Goal: Entertainment & Leisure: Consume media (video, audio)

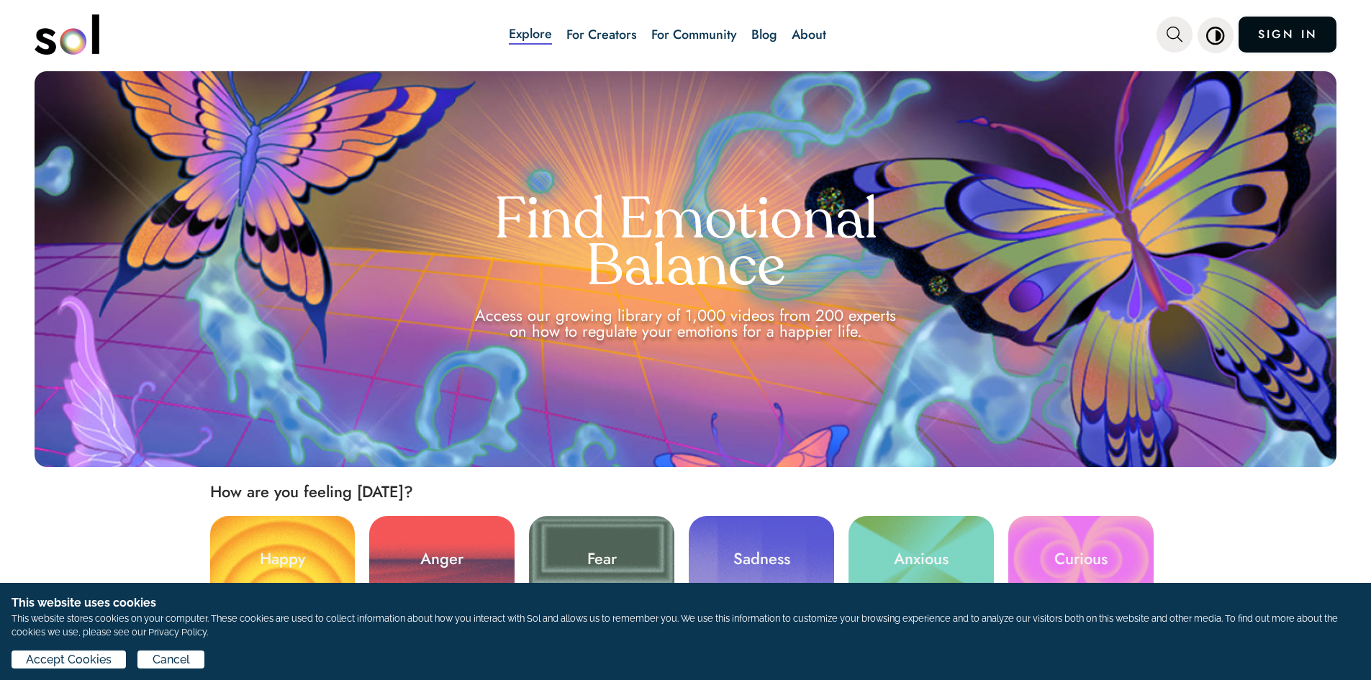
click at [1284, 47] on link "SIGN IN" at bounding box center [1287, 35] width 98 height 36
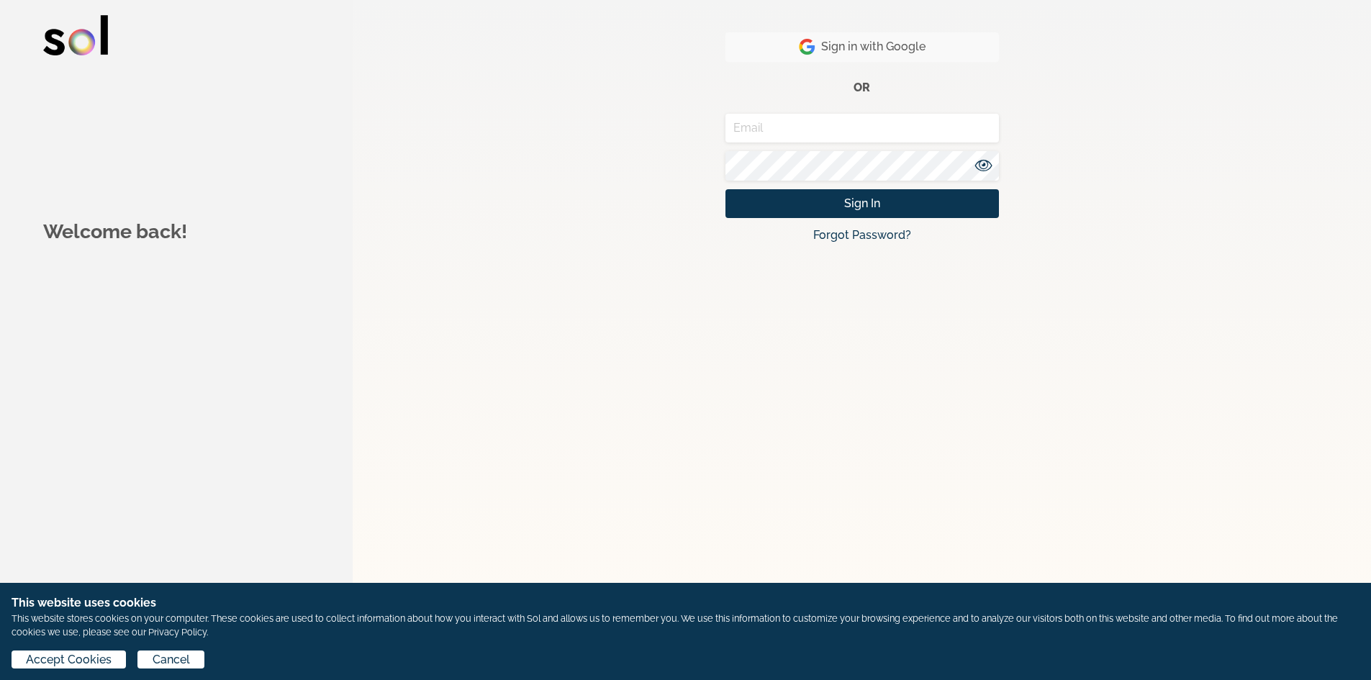
click at [914, 55] on span "Sign in with Google" at bounding box center [862, 46] width 127 height 17
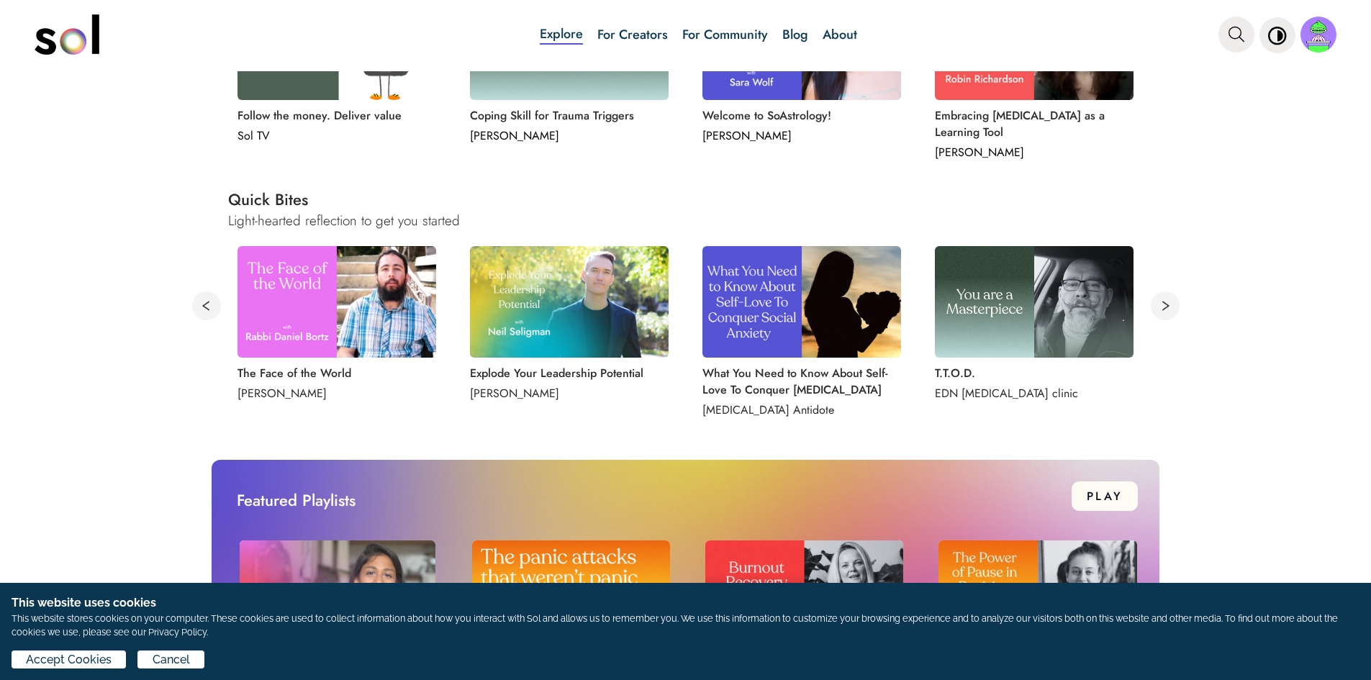
scroll to position [719, 0]
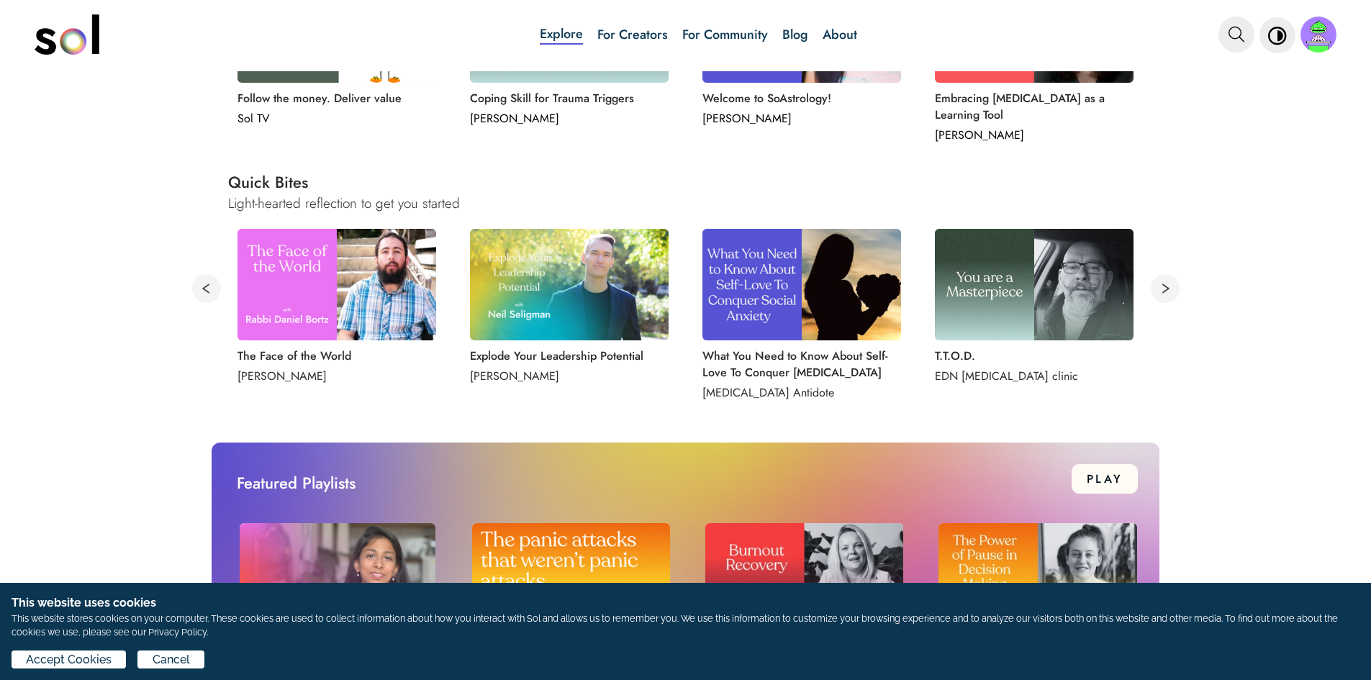
click at [365, 281] on img at bounding box center [336, 285] width 199 height 112
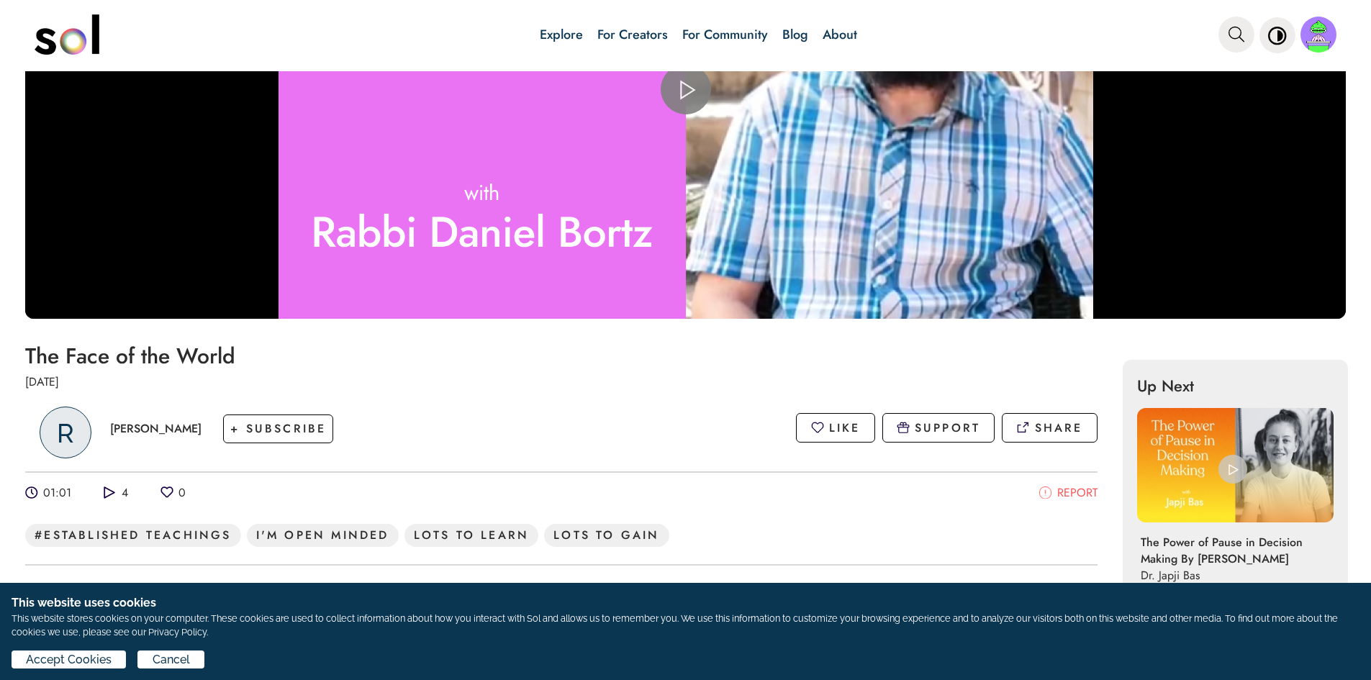
scroll to position [216, 0]
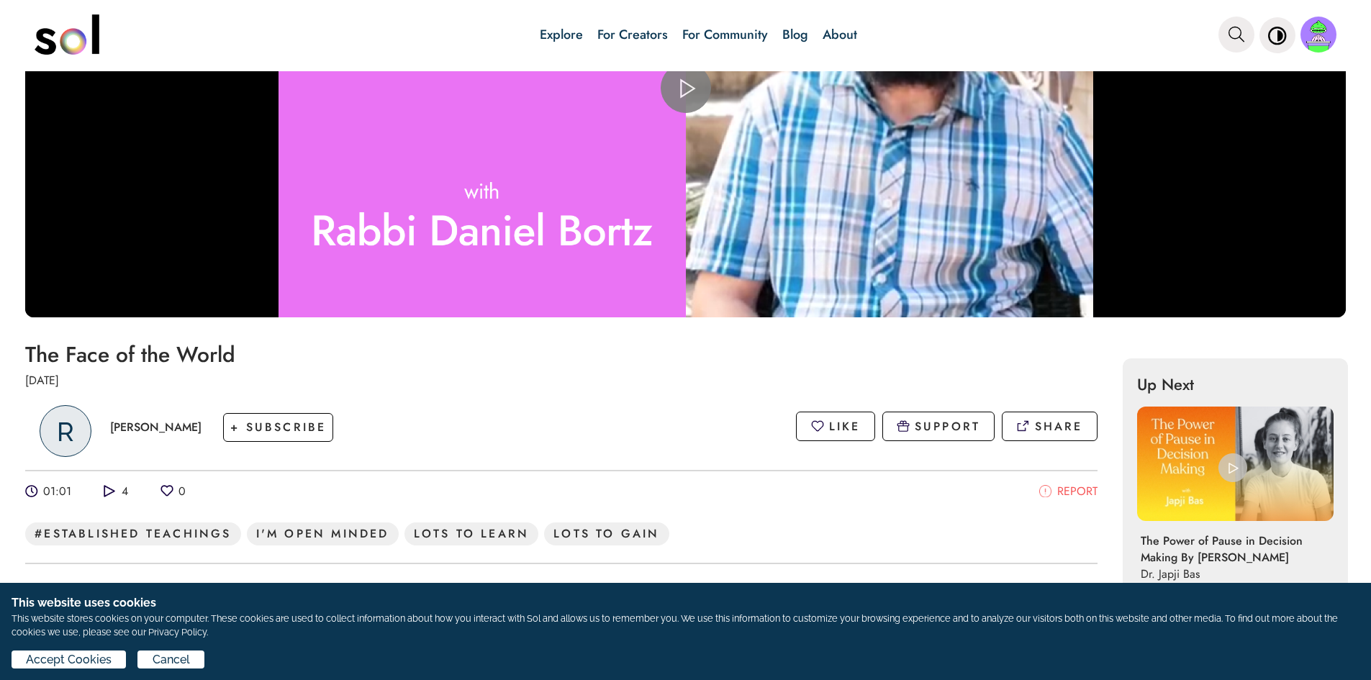
click at [686, 88] on span "Video Player" at bounding box center [686, 88] width 0 height 0
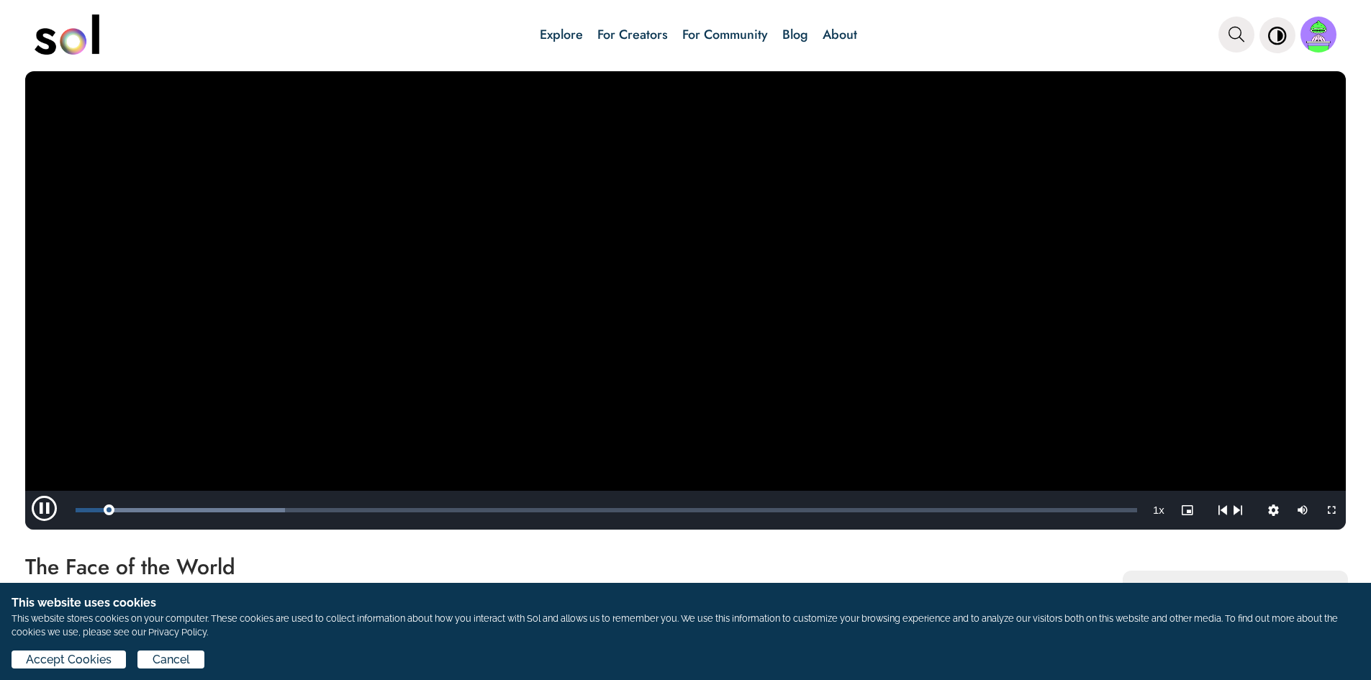
scroll to position [0, 0]
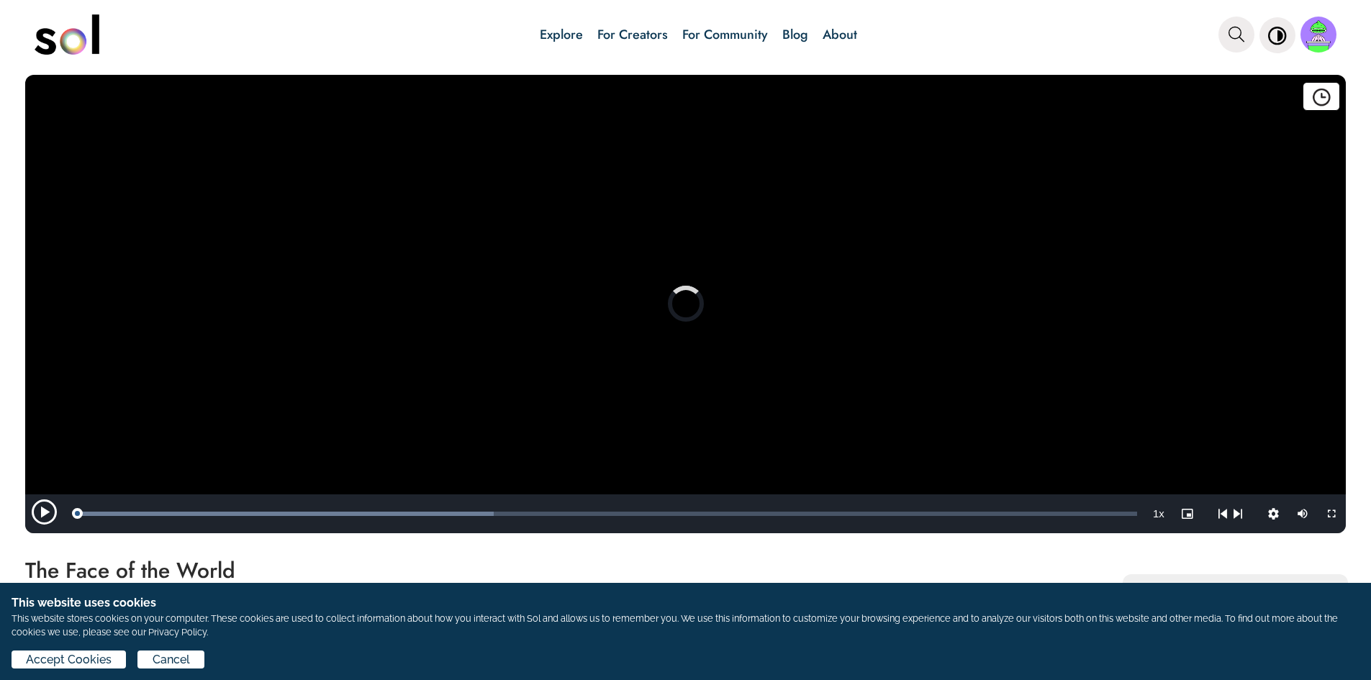
drag, startPoint x: 155, startPoint y: 509, endPoint x: 4, endPoint y: 506, distance: 151.1
click at [4, 506] on div "Add to watch later Delete from favorites Video Player is loading. Play Video Pl…" at bounding box center [685, 302] width 1371 height 462
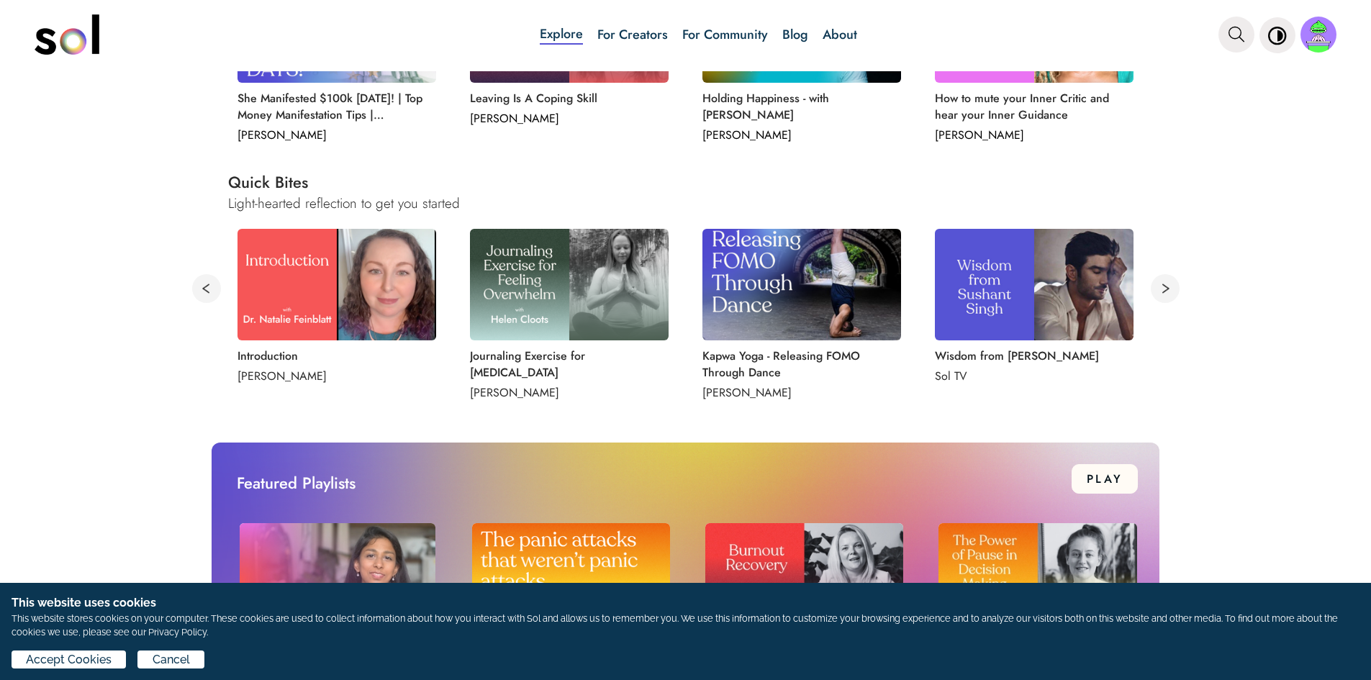
scroll to position [935, 0]
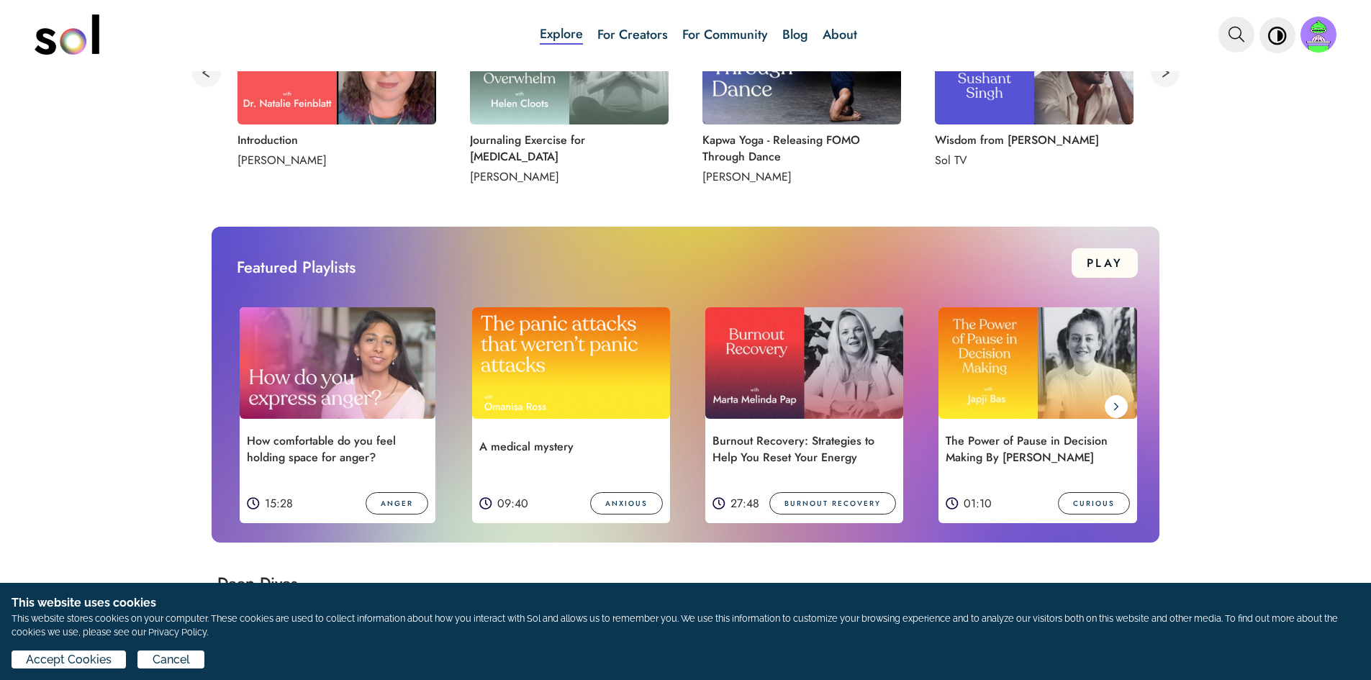
click at [642, 396] on img at bounding box center [571, 363] width 199 height 112
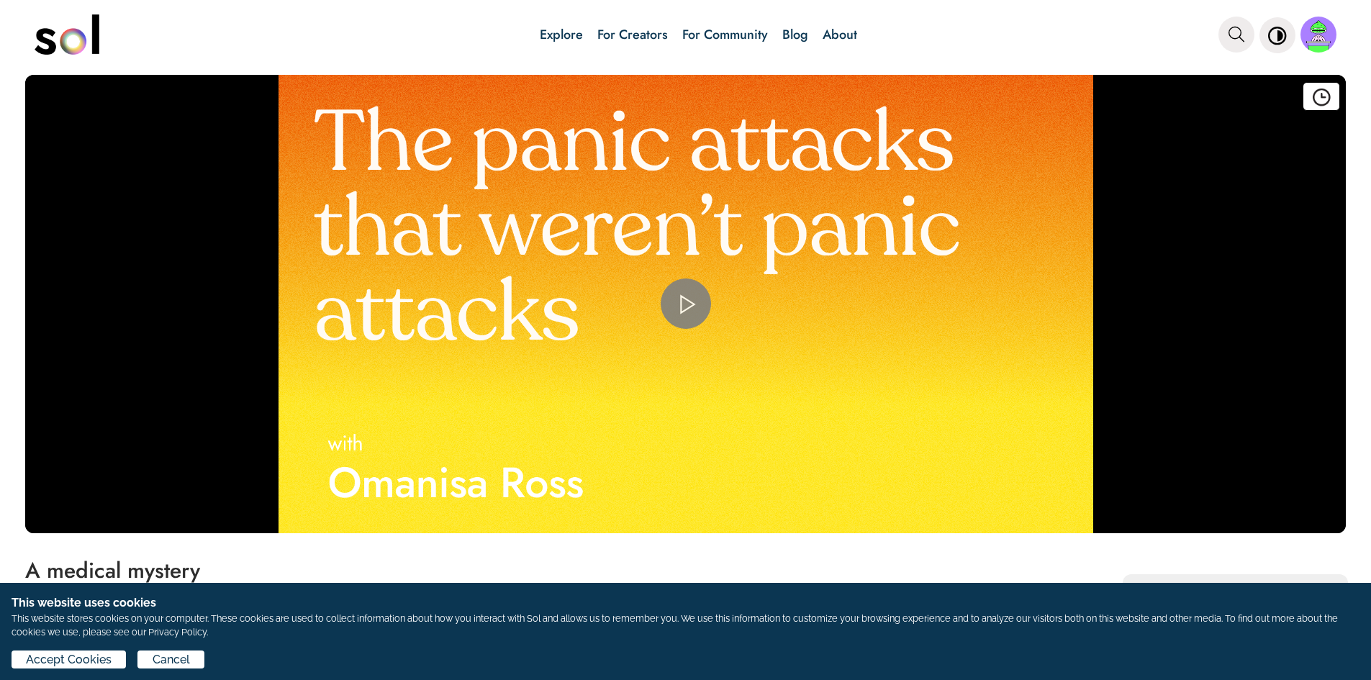
click at [686, 304] on span "Video Player" at bounding box center [686, 304] width 0 height 0
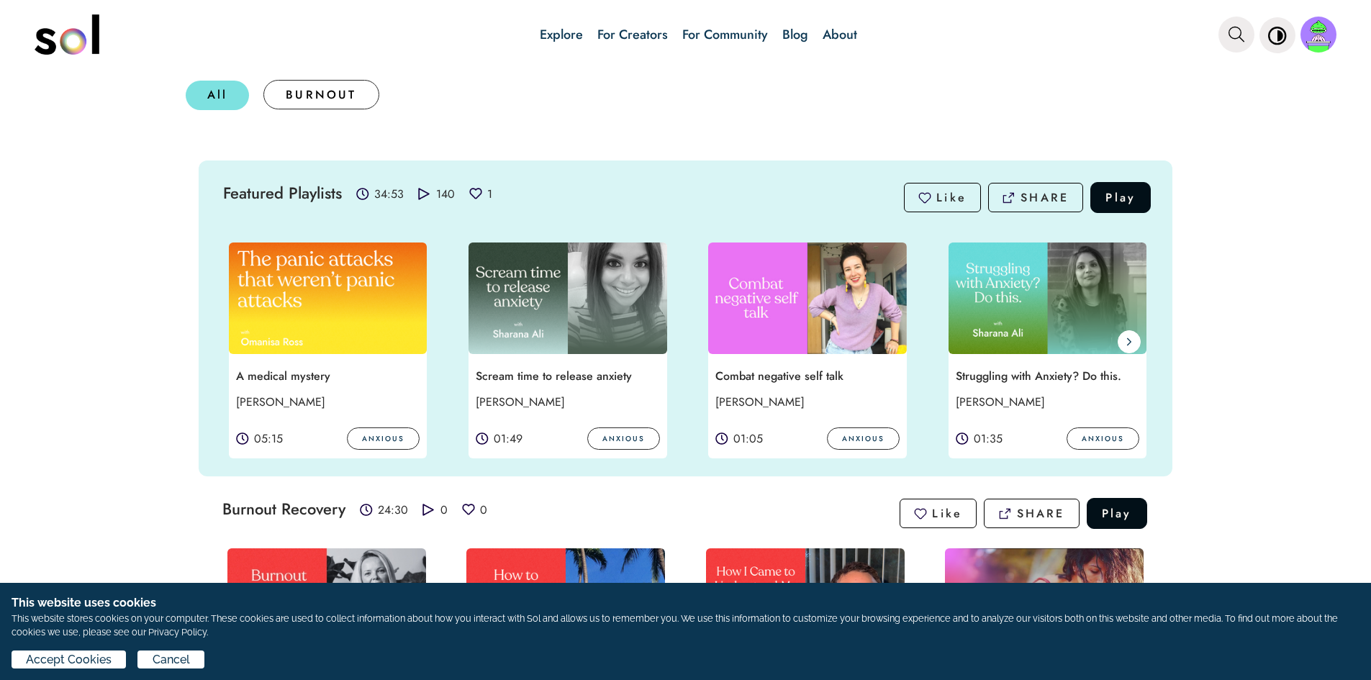
scroll to position [216, 0]
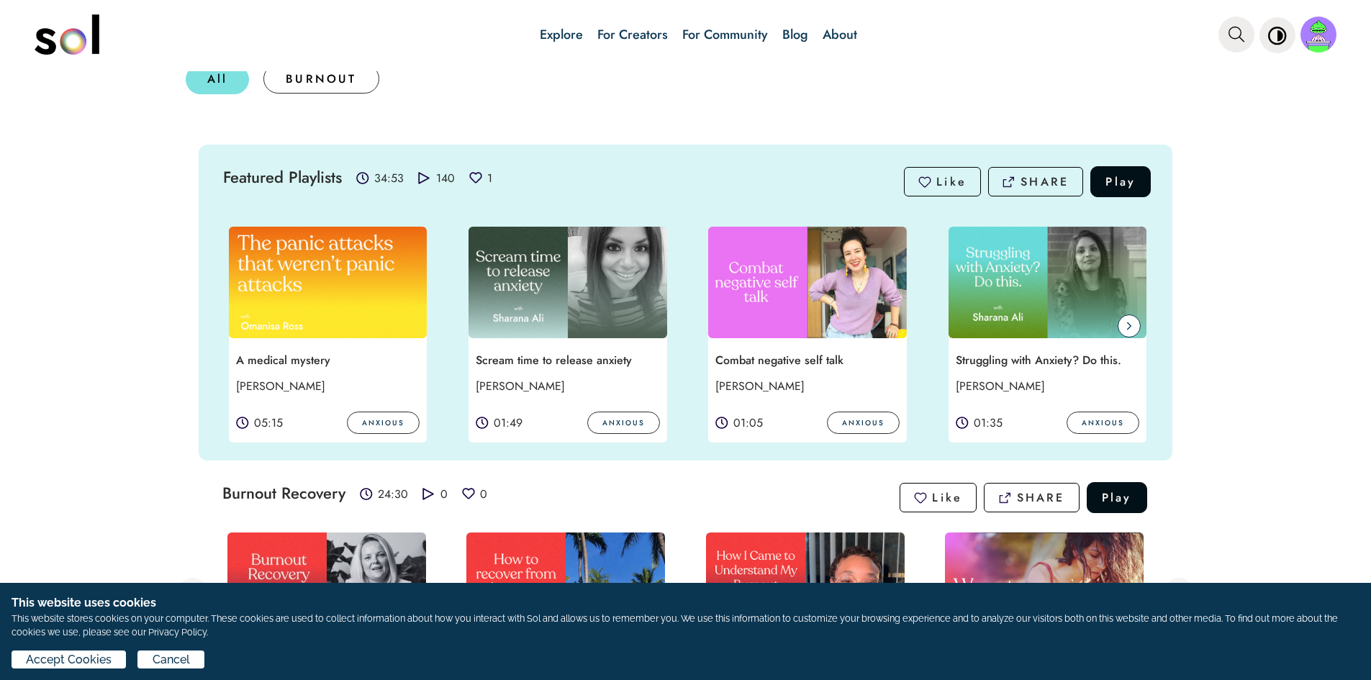
click at [1135, 327] on span at bounding box center [1128, 325] width 23 height 23
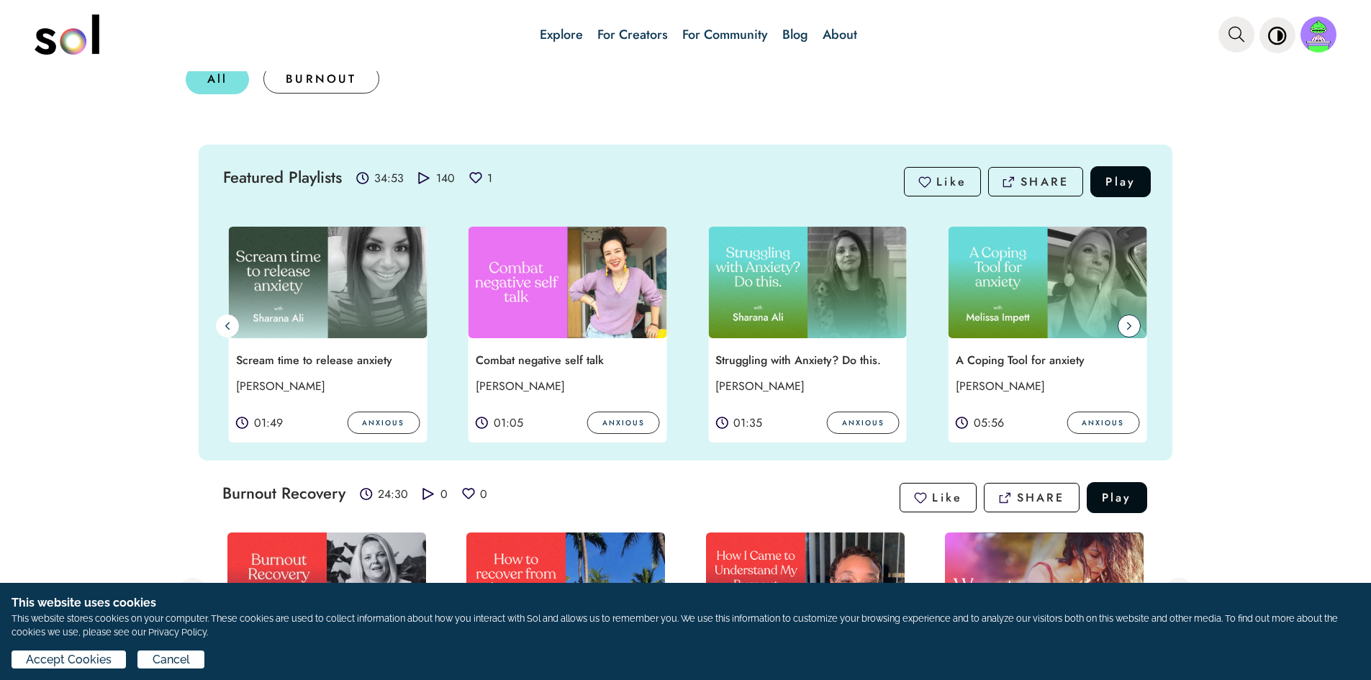
click at [1130, 328] on span at bounding box center [1128, 325] width 23 height 23
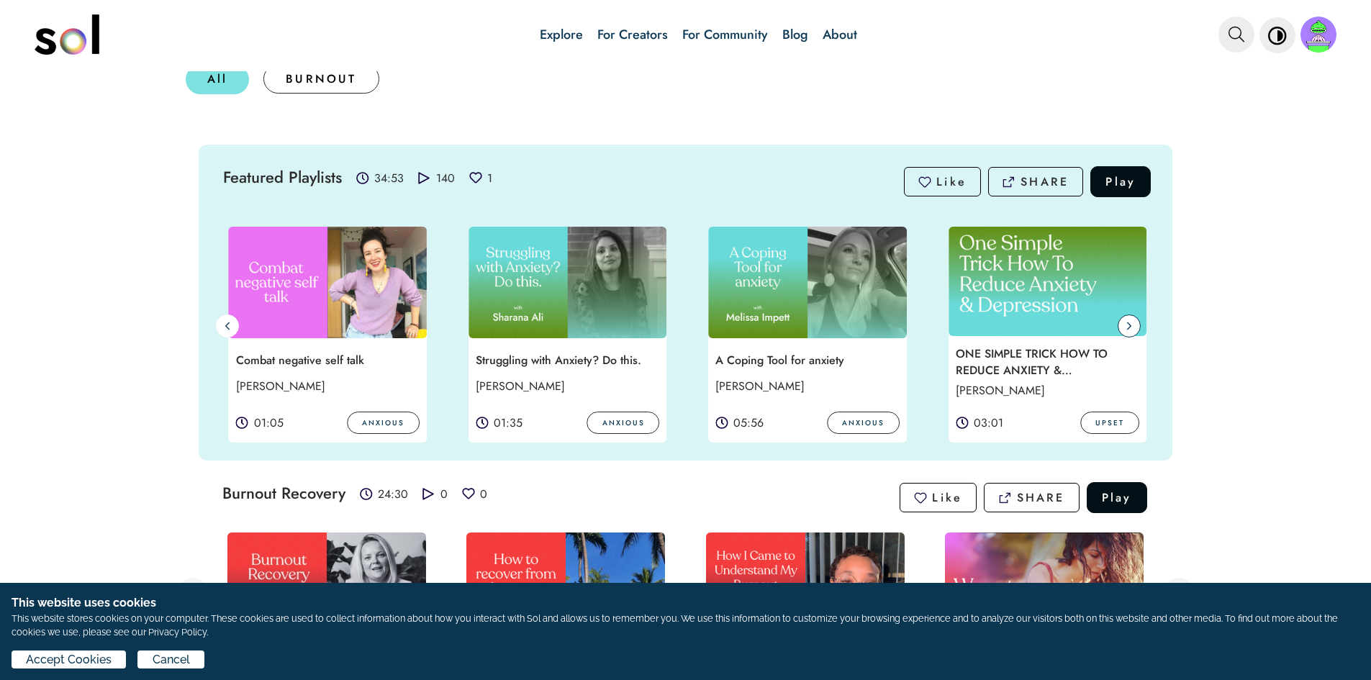
click at [1130, 328] on span at bounding box center [1128, 325] width 23 height 23
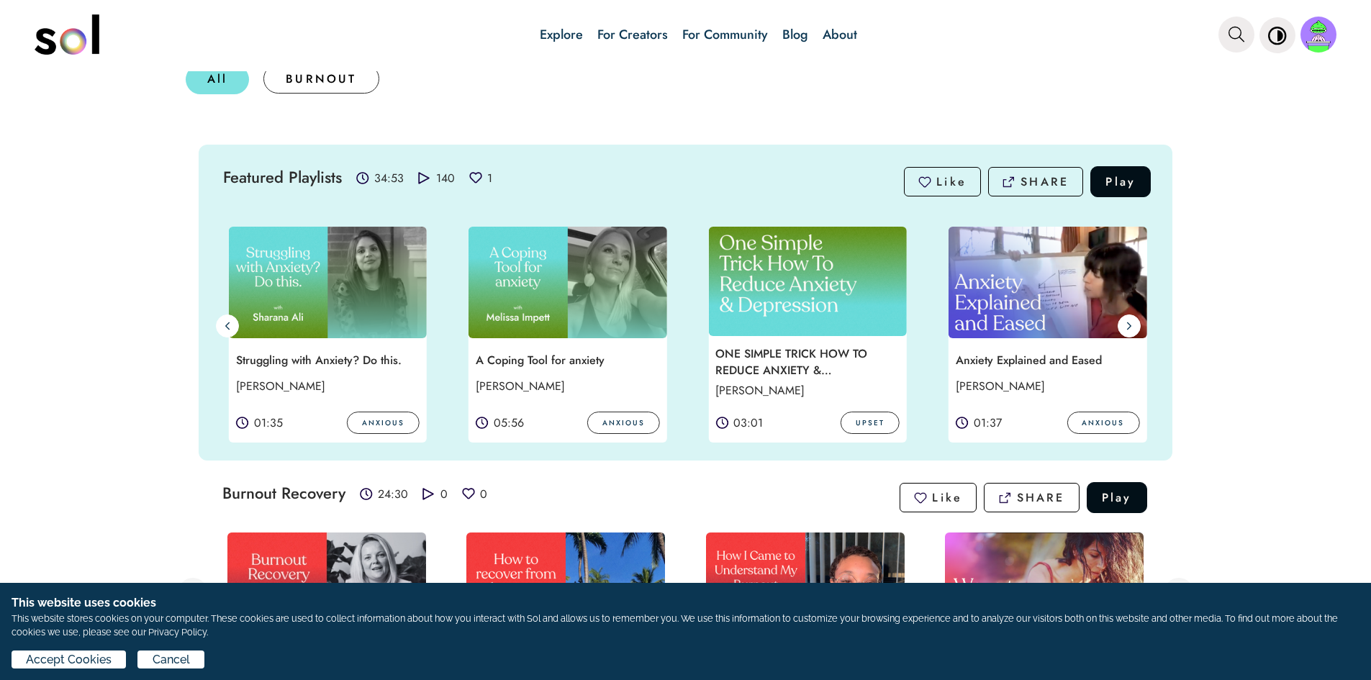
click at [1040, 321] on img at bounding box center [1047, 283] width 199 height 112
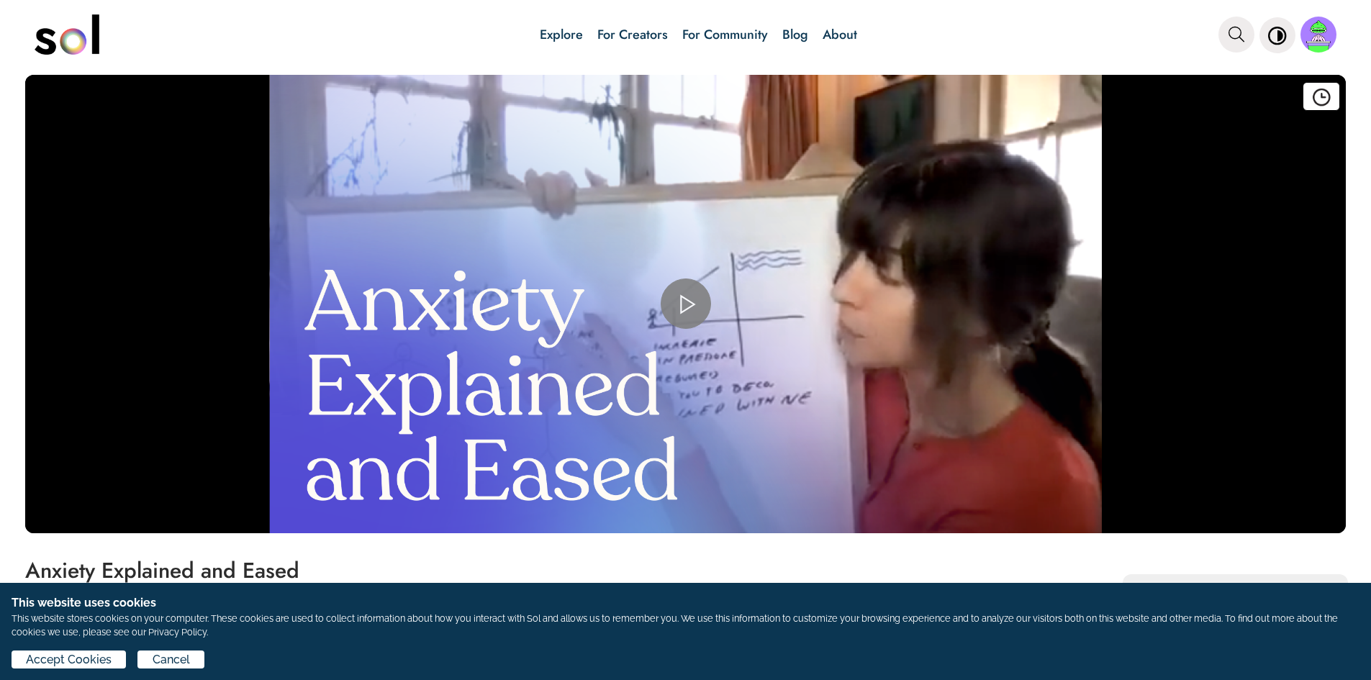
click at [686, 304] on span "Video Player" at bounding box center [686, 304] width 0 height 0
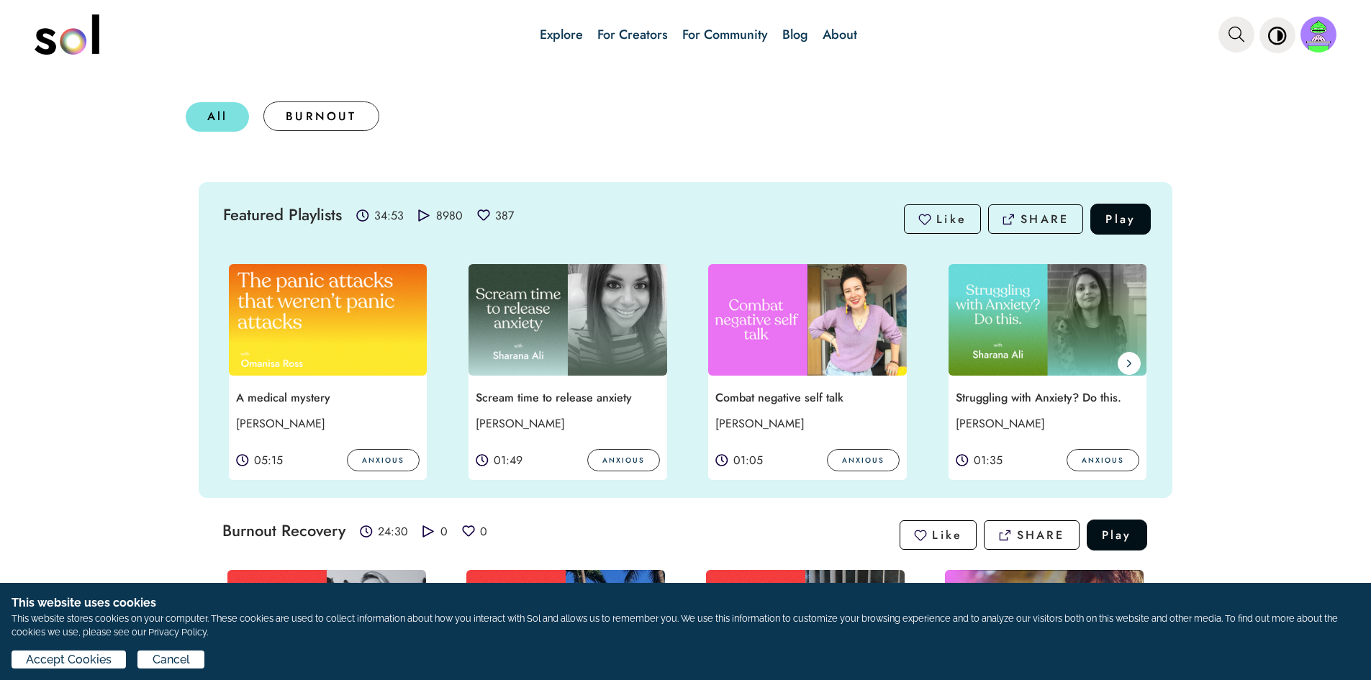
scroll to position [360, 0]
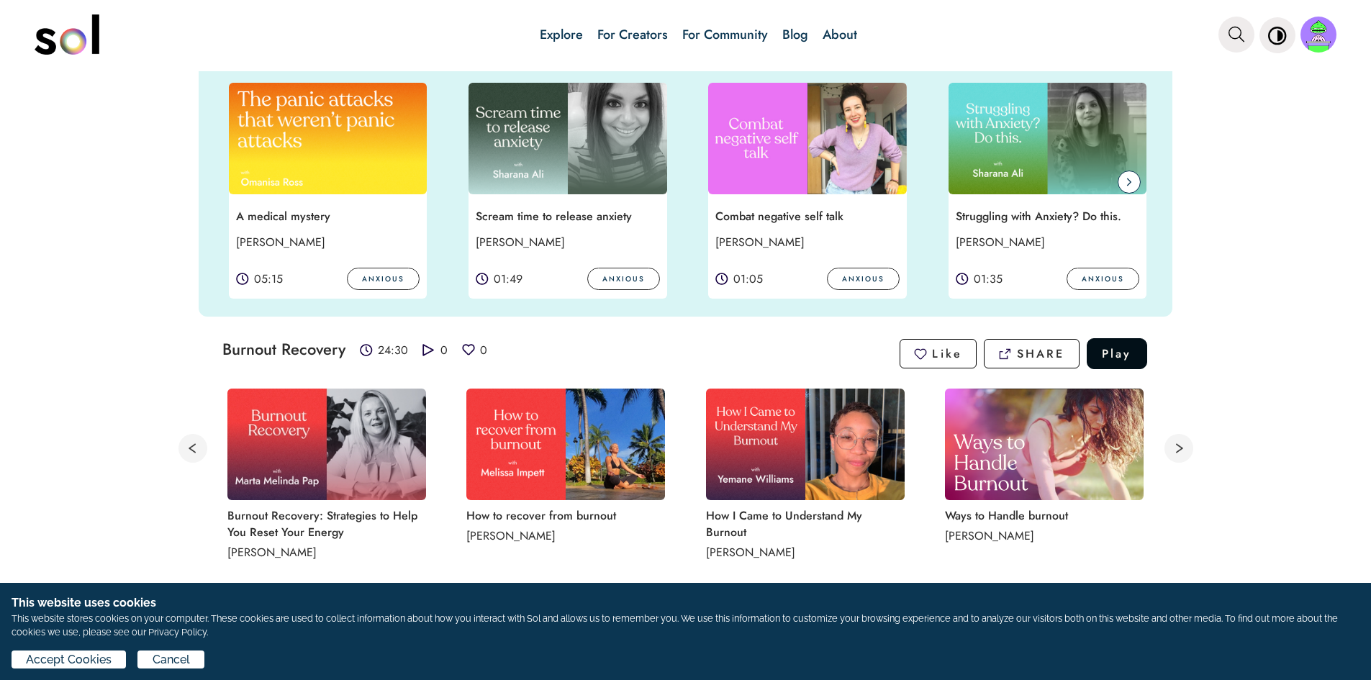
click at [1126, 184] on icon at bounding box center [1129, 182] width 6 height 12
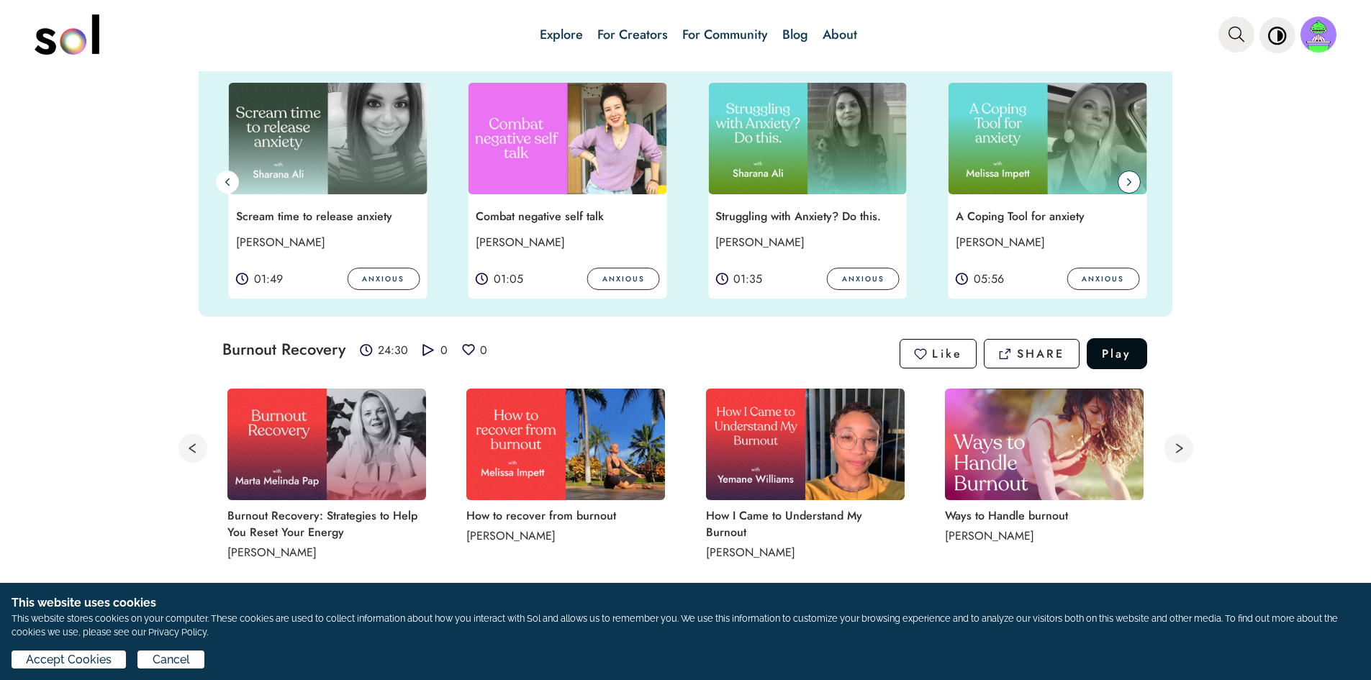
click at [1126, 184] on icon at bounding box center [1129, 182] width 6 height 12
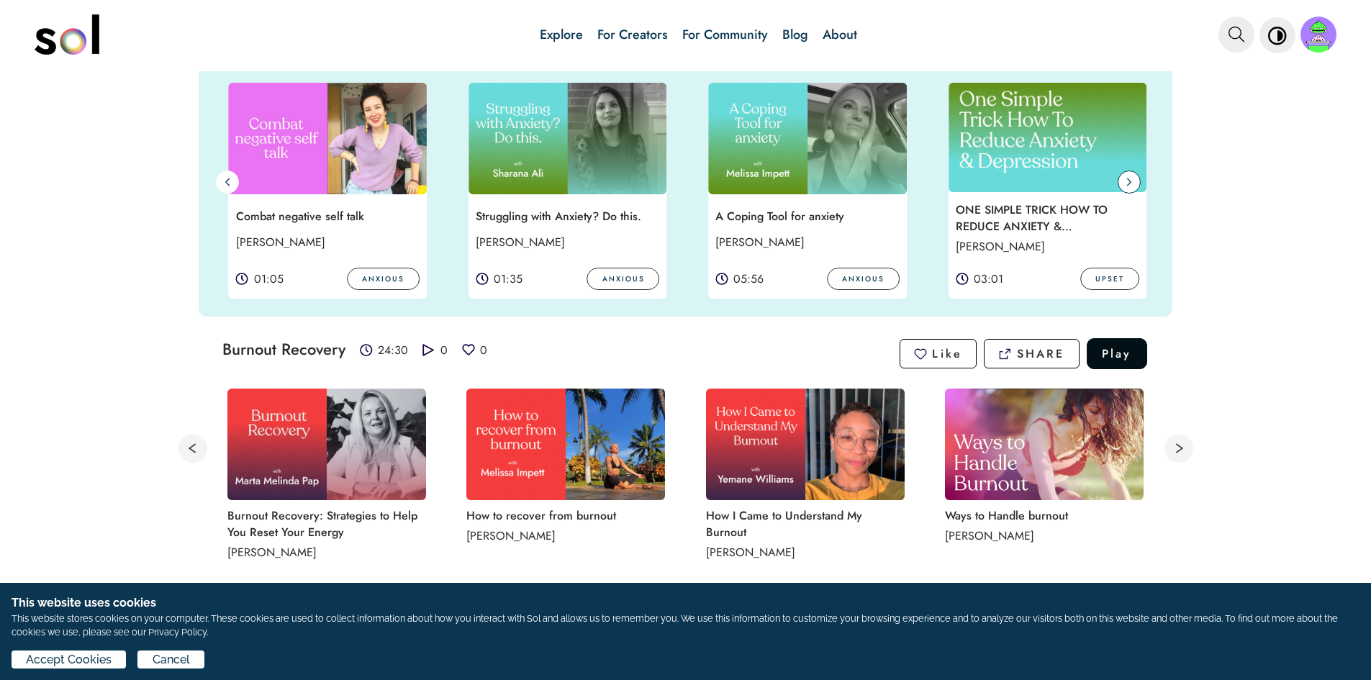
click at [1126, 184] on icon at bounding box center [1129, 182] width 6 height 12
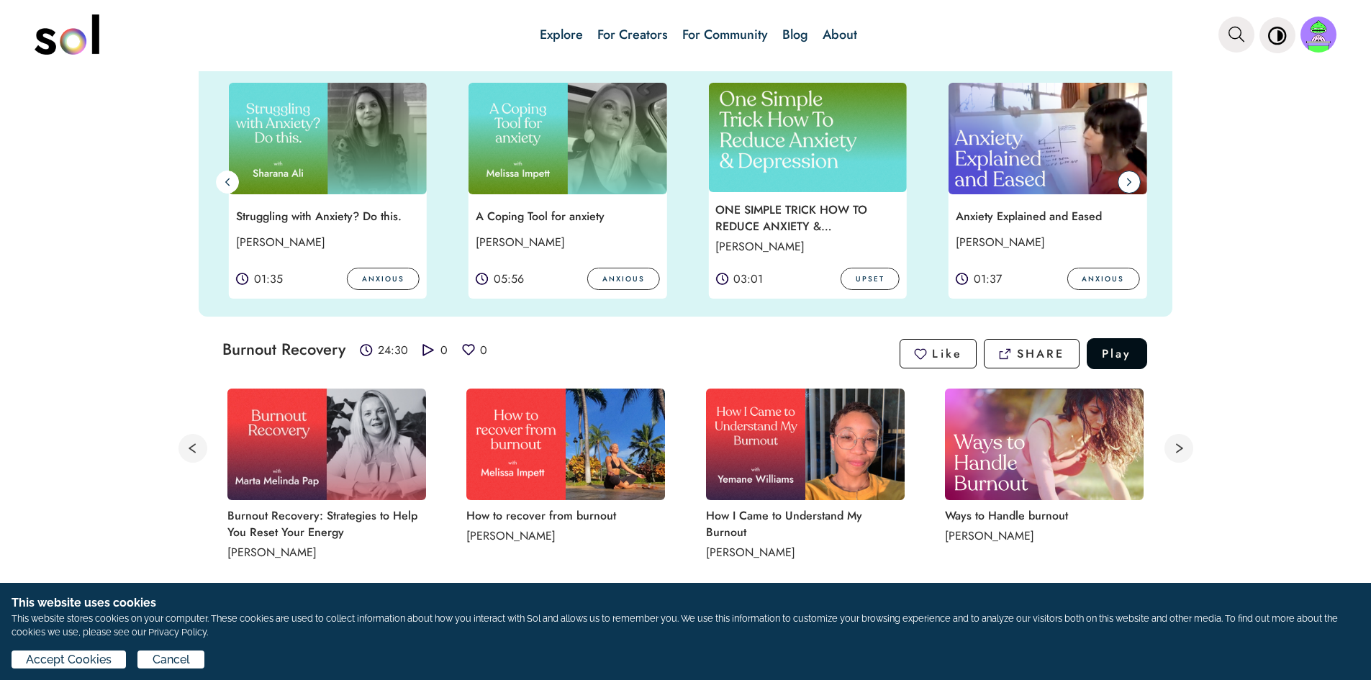
click at [1126, 184] on icon at bounding box center [1129, 182] width 6 height 12
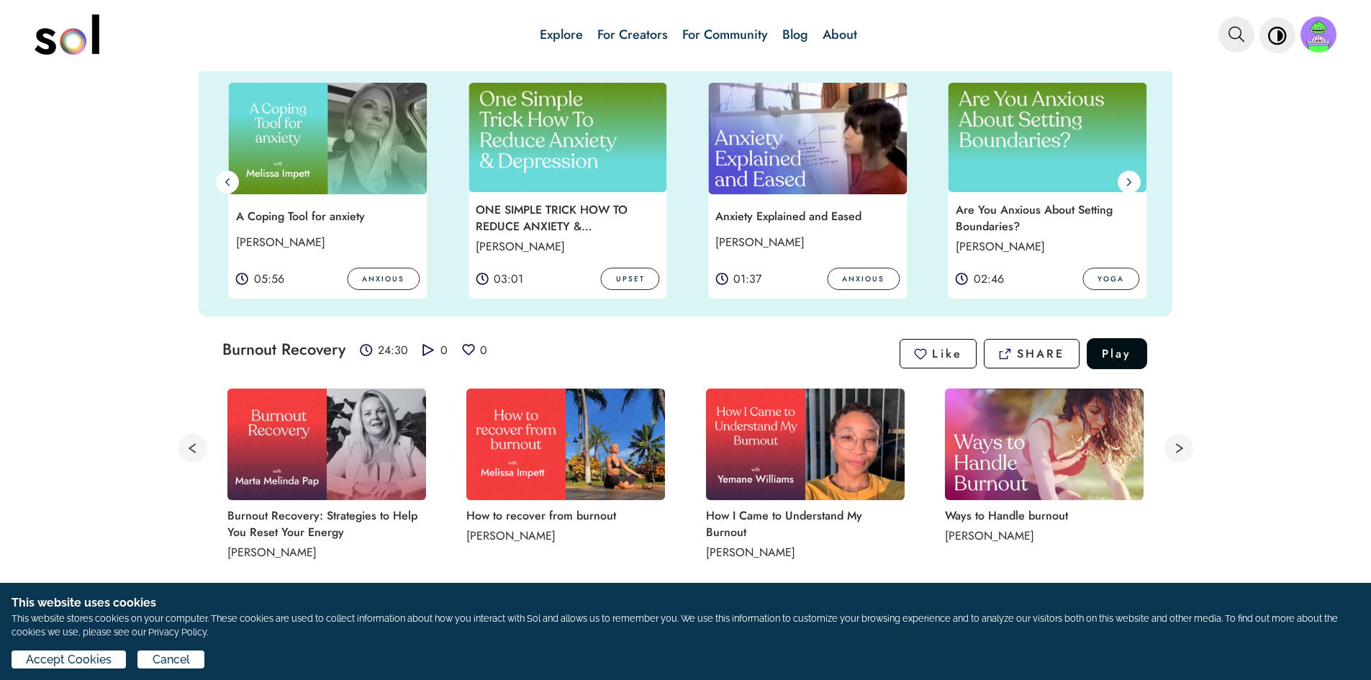
click at [1040, 155] on img at bounding box center [1047, 137] width 199 height 109
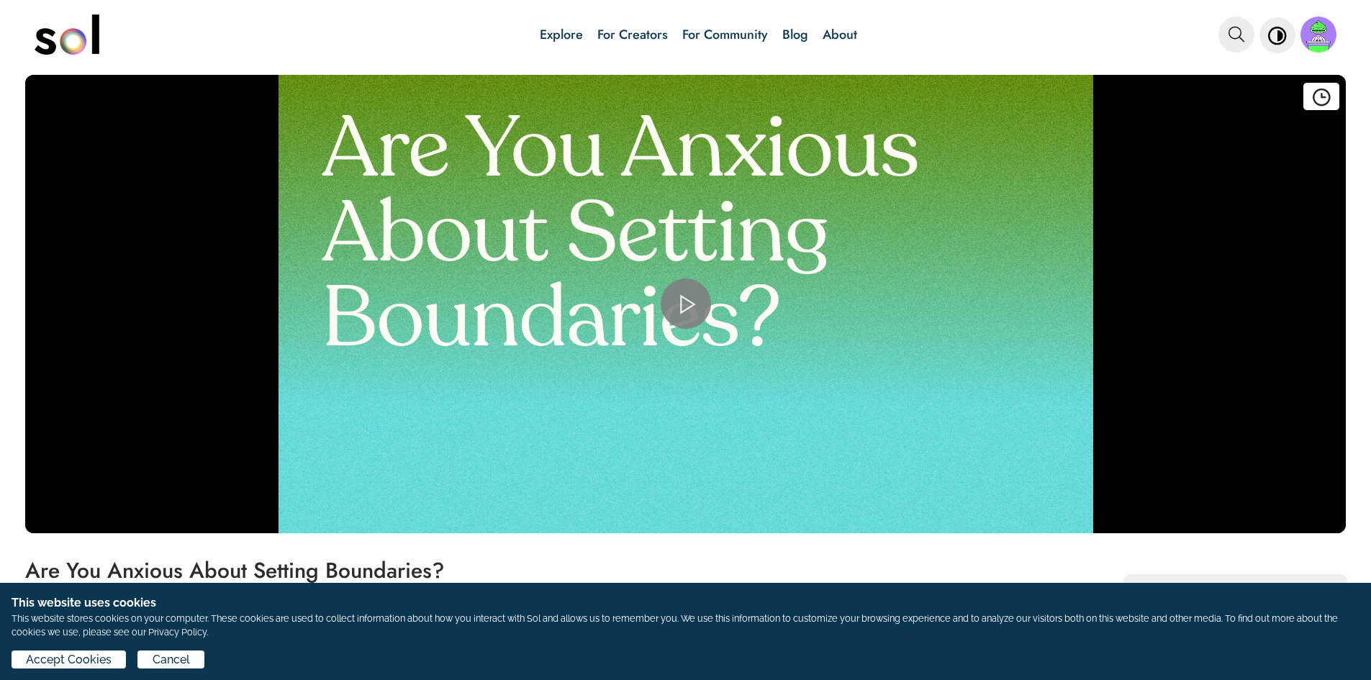
click at [686, 304] on span "Video Player" at bounding box center [686, 304] width 0 height 0
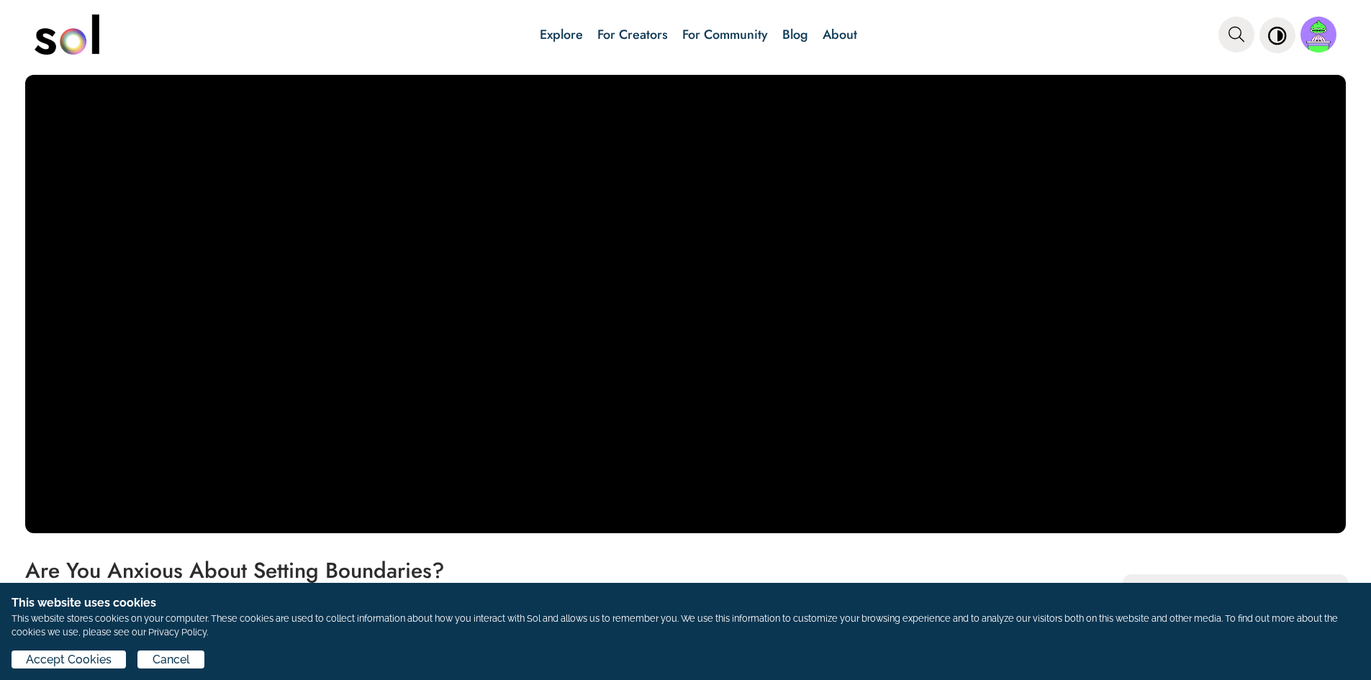
drag, startPoint x: 1139, startPoint y: 6, endPoint x: 633, endPoint y: 375, distance: 625.7
click at [633, 375] on video "Video Player" at bounding box center [685, 304] width 1320 height 458
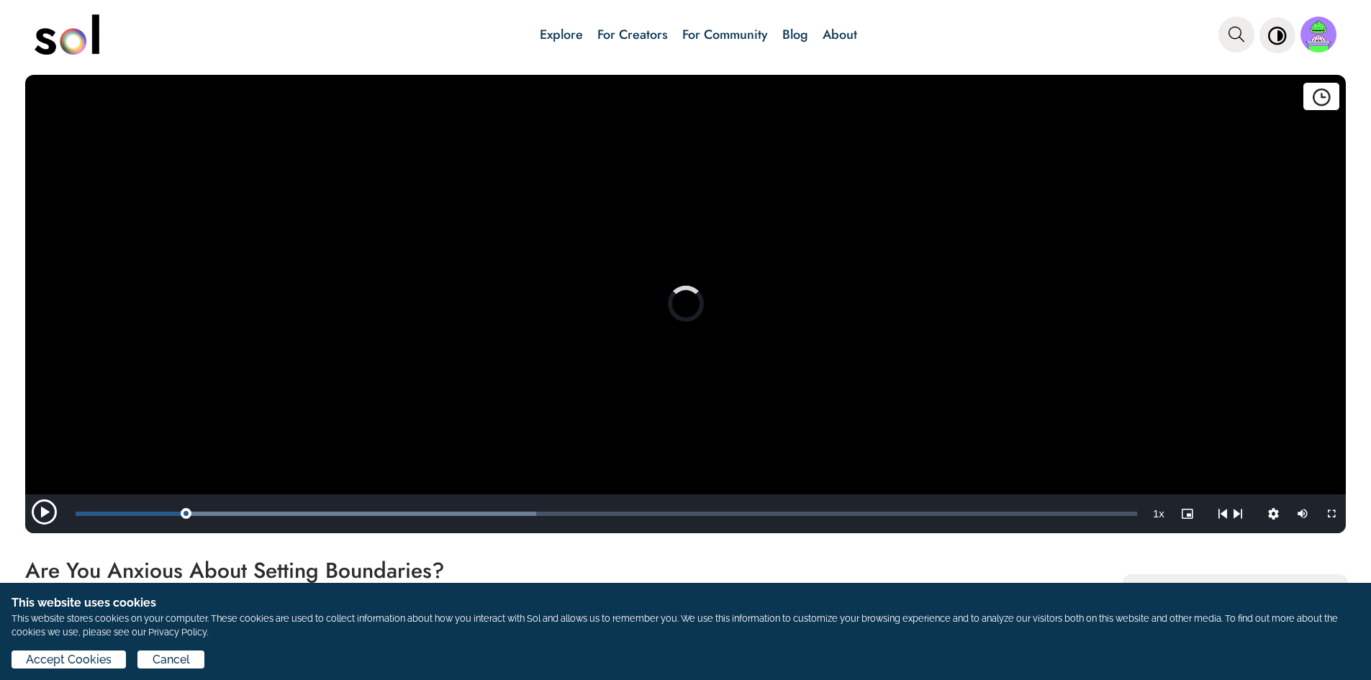
drag, startPoint x: 46, startPoint y: 520, endPoint x: 1, endPoint y: 519, distance: 45.3
click at [1, 519] on div "Add to watch later Delete from favorites Video Player is loading. Play Video Pl…" at bounding box center [685, 302] width 1371 height 462
